Goal: Navigation & Orientation: Find specific page/section

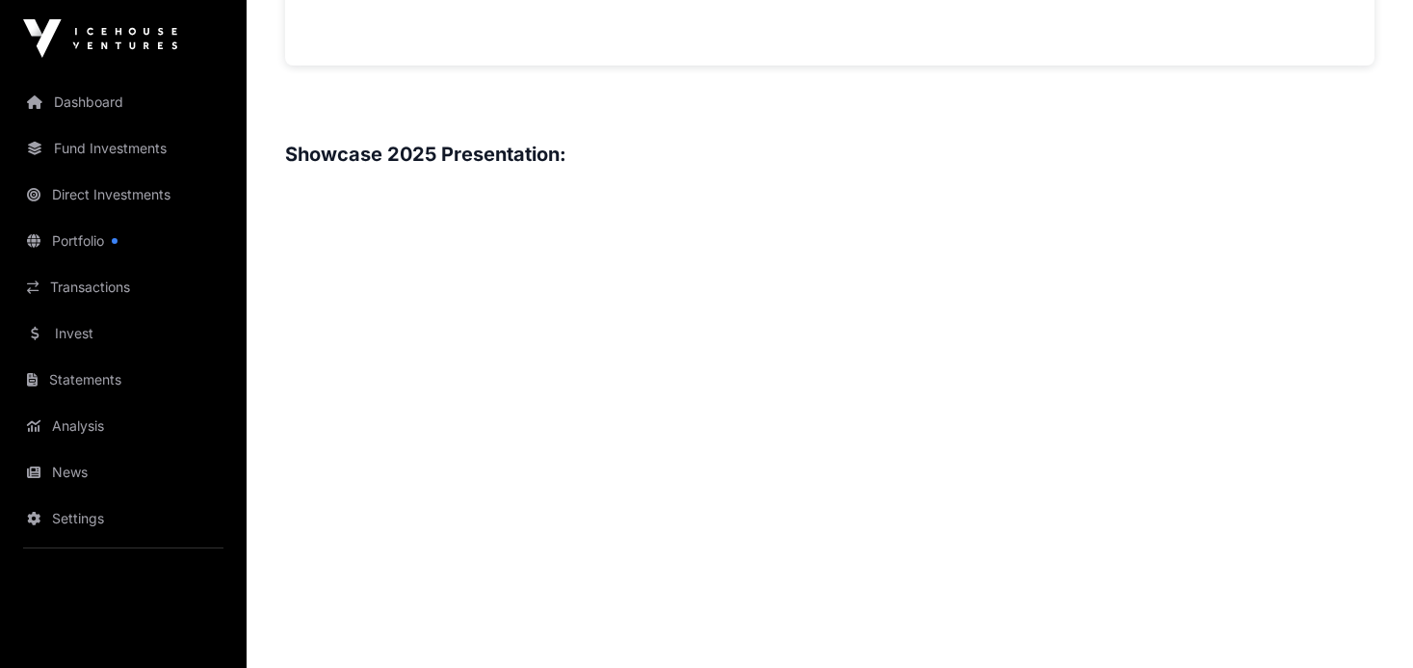
scroll to position [2009, 0]
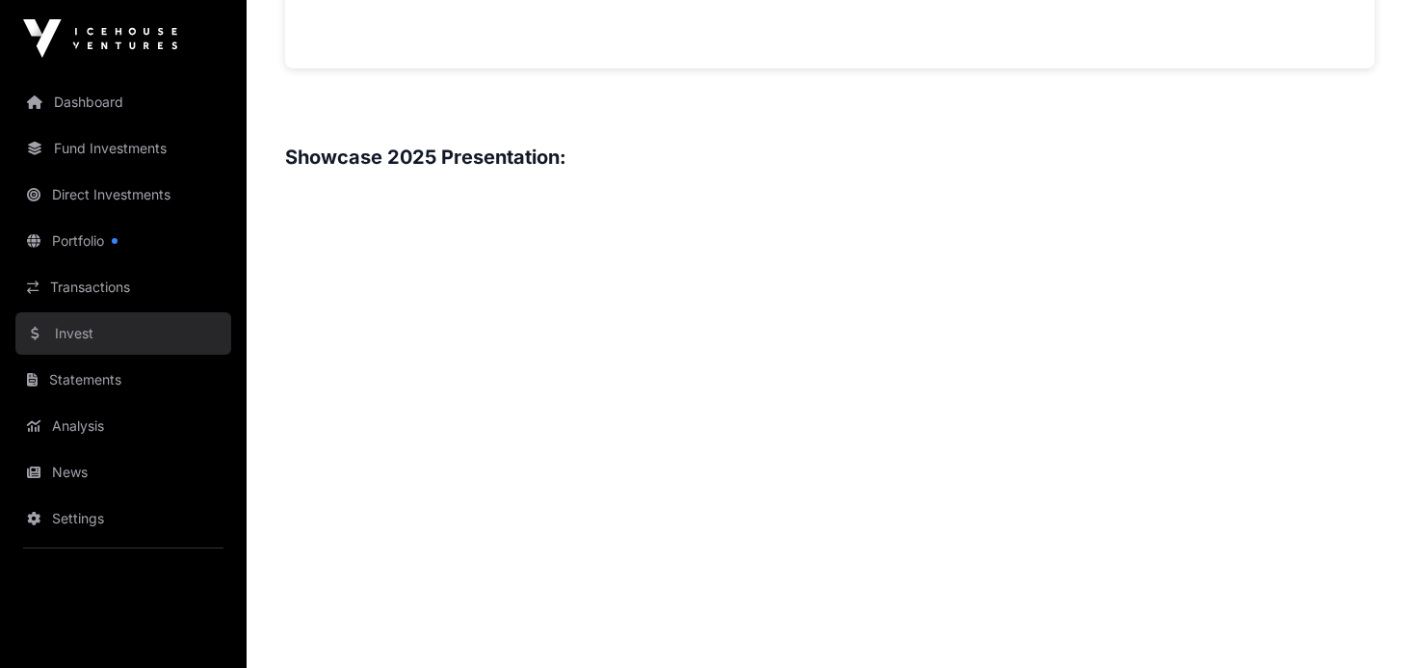
drag, startPoint x: 82, startPoint y: 332, endPoint x: 98, endPoint y: 333, distance: 16.4
click at [82, 332] on link "Invest" at bounding box center [123, 333] width 216 height 42
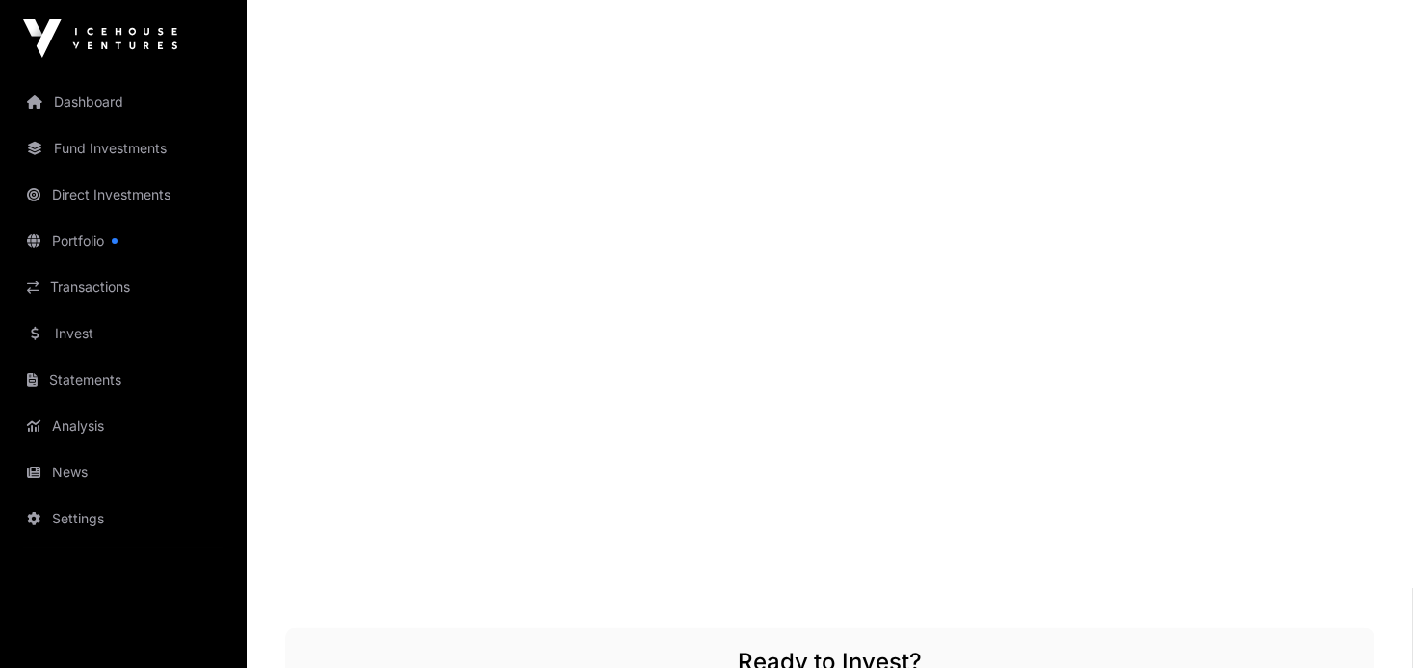
scroll to position [3014, 0]
click at [93, 109] on link "Dashboard" at bounding box center [123, 102] width 216 height 42
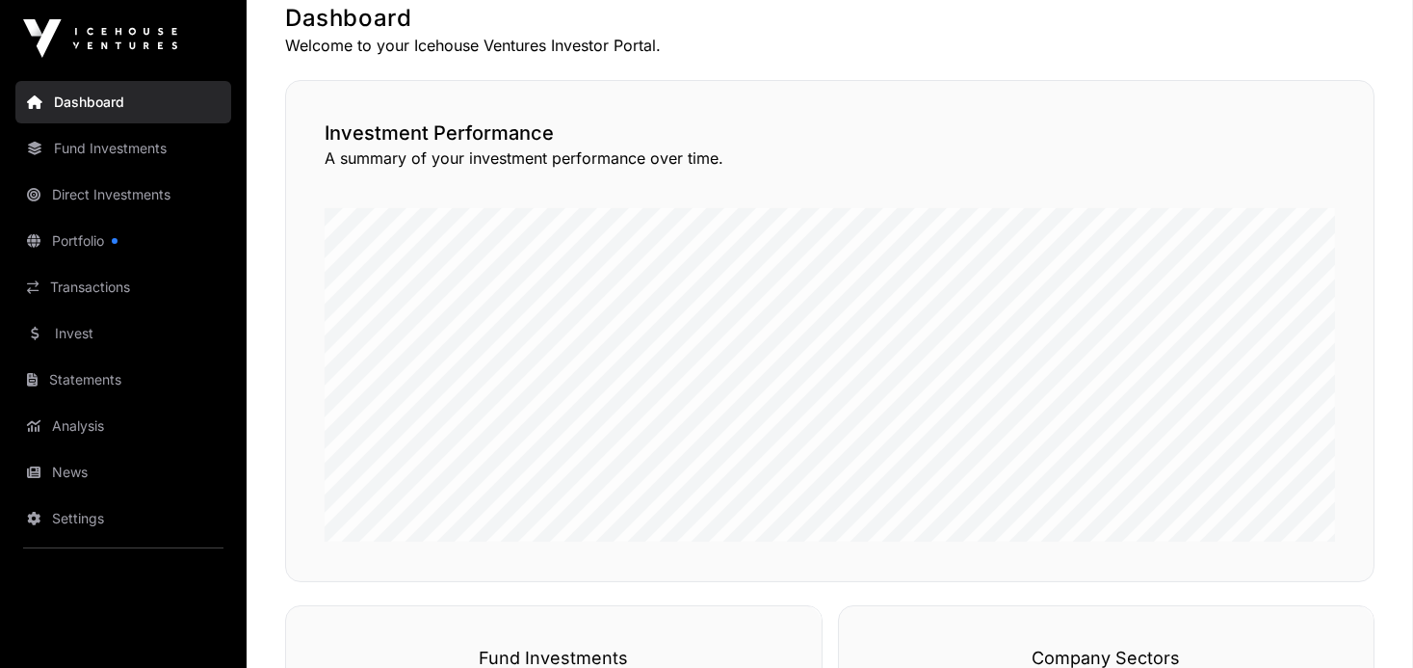
scroll to position [451, 0]
